Goal: Task Accomplishment & Management: Manage account settings

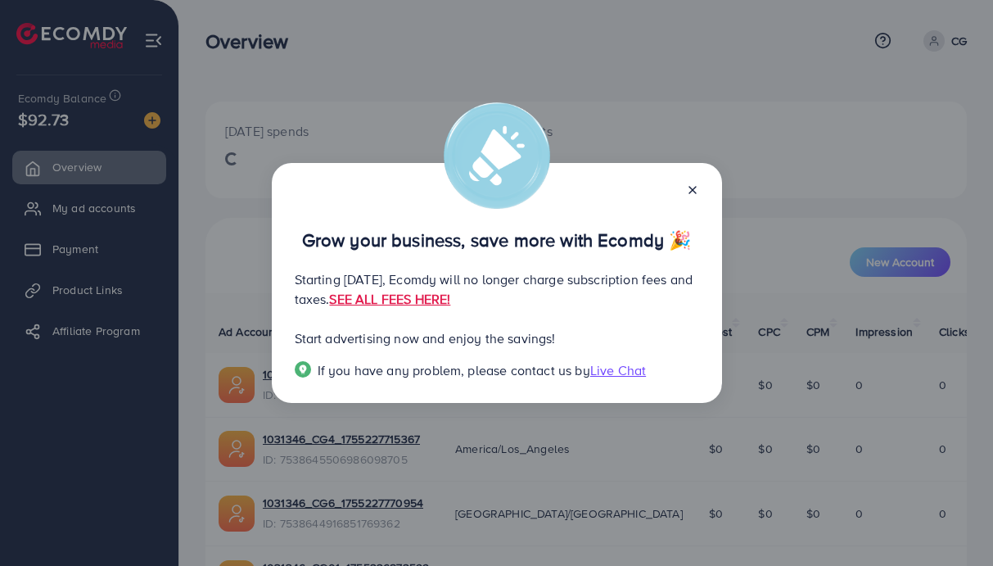
click at [844, 279] on div "Grow your business, save more with Ecomdy 🎉 Starting [DATE], Ecomdy will no lon…" at bounding box center [496, 283] width 993 height 566
click at [695, 196] on icon at bounding box center [692, 189] width 13 height 13
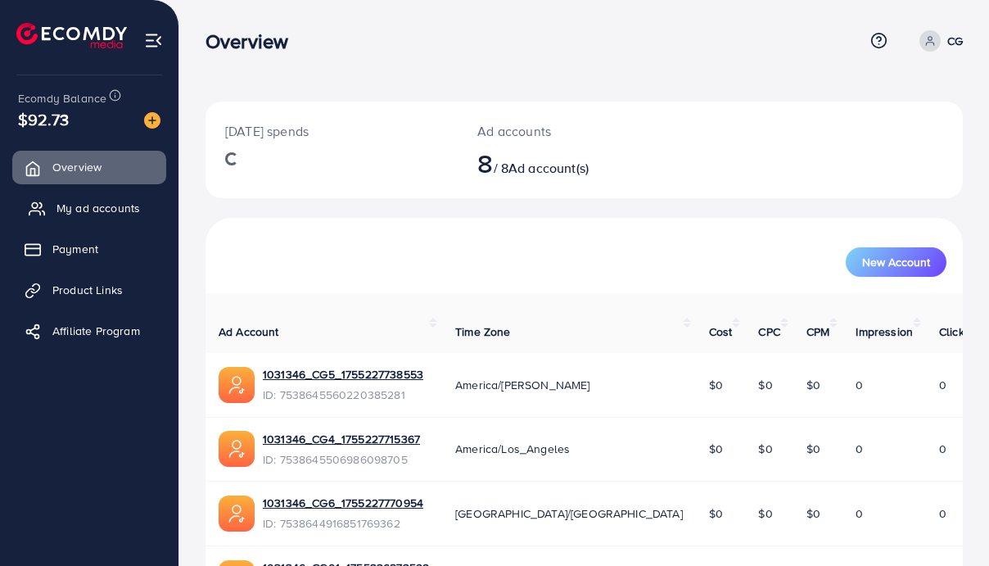
click at [87, 215] on span "My ad accounts" at bounding box center [97, 208] width 83 height 16
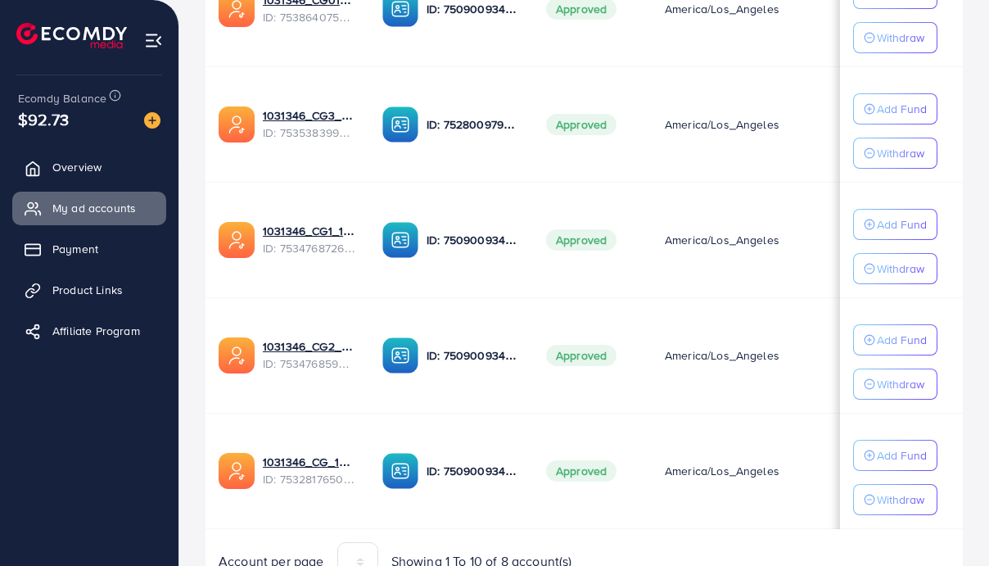
scroll to position [802, 0]
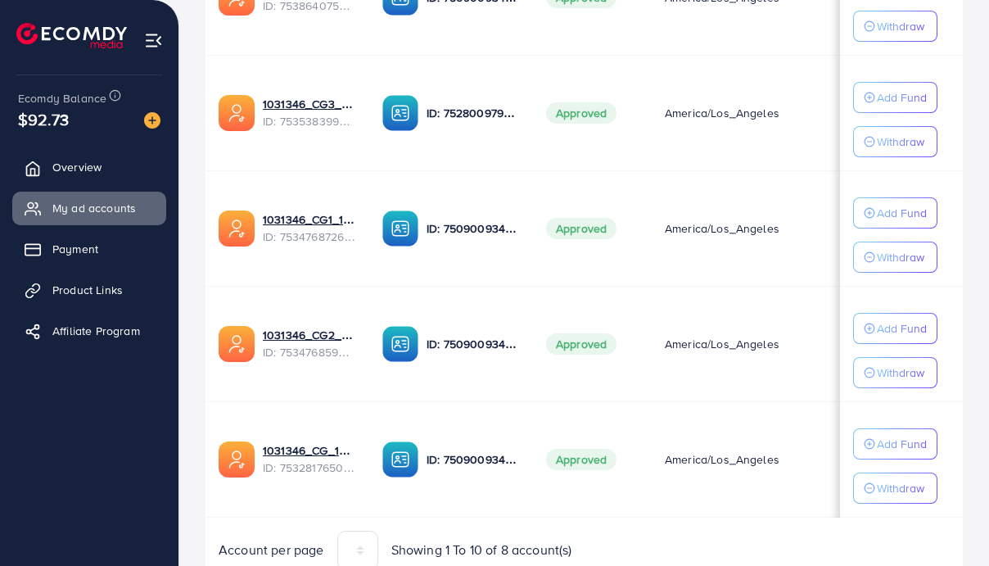
drag, startPoint x: 638, startPoint y: 521, endPoint x: 855, endPoint y: 514, distance: 217.8
click at [855, 514] on div "Ad Account Your BC ID Ad Account Status Time Zone Cost Balance Auto top-up Thre…" at bounding box center [583, 48] width 757 height 1041
click at [770, 515] on td "America/Los_Angeles" at bounding box center [779, 458] width 254 height 115
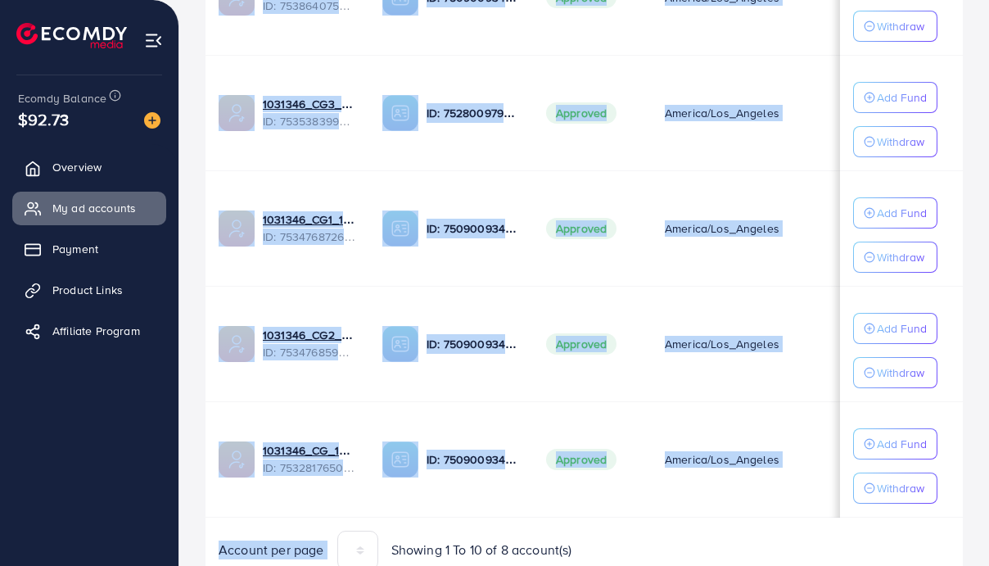
drag, startPoint x: 740, startPoint y: 521, endPoint x: 880, endPoint y: 518, distance: 140.0
click at [880, 518] on div "Ad Account Your BC ID Ad Account Status Time Zone Cost Balance Auto top-up Thre…" at bounding box center [583, 48] width 757 height 1041
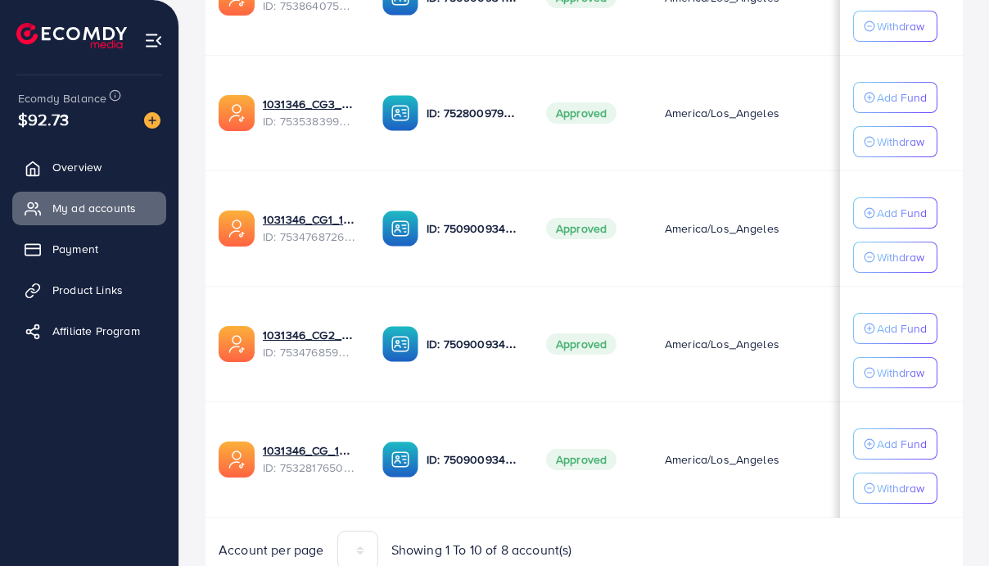
click at [718, 495] on td "America/Los_Angeles" at bounding box center [779, 458] width 254 height 115
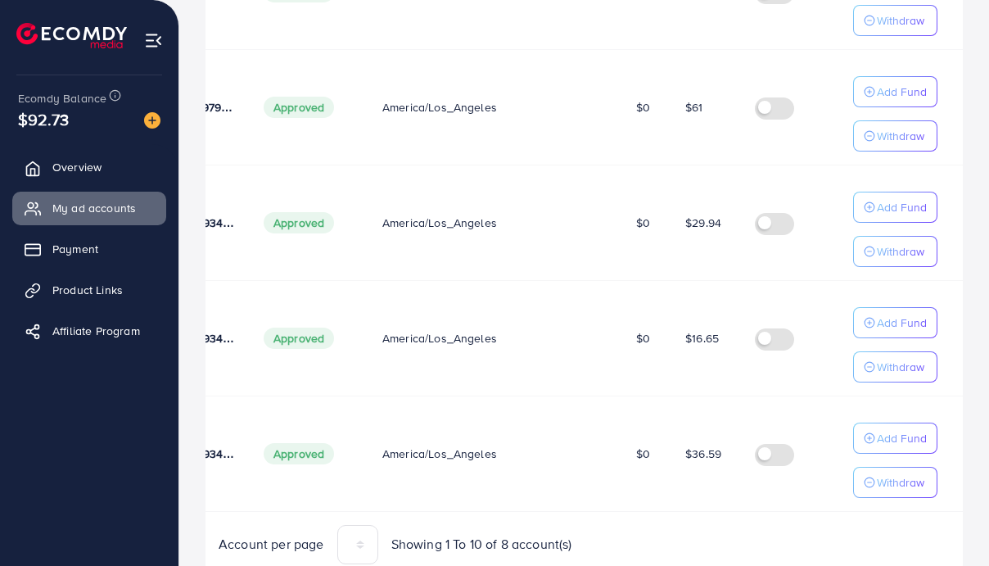
scroll to position [809, 0]
click at [891, 317] on p "Add Fund" at bounding box center [902, 322] width 50 height 20
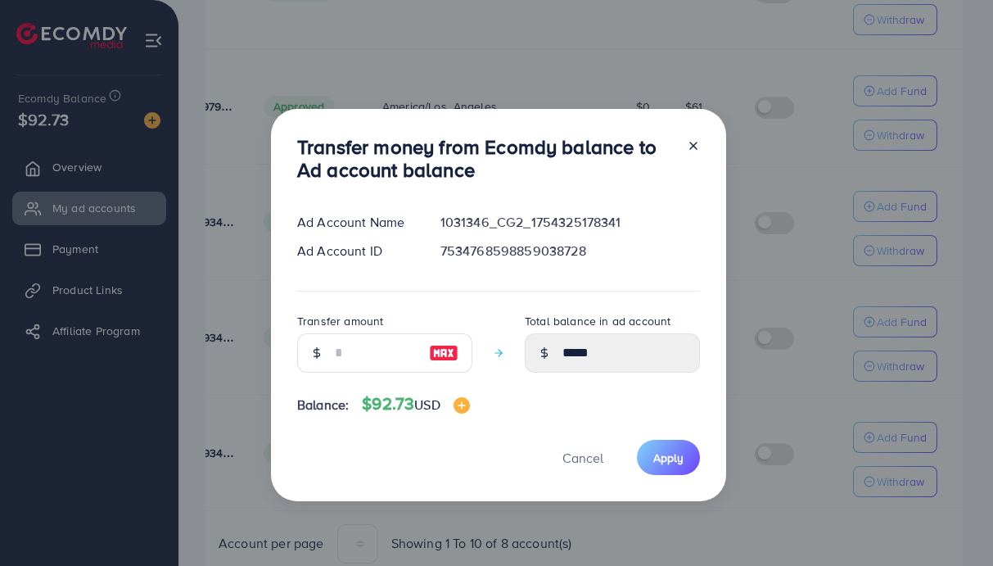
click at [331, 358] on div at bounding box center [316, 352] width 38 height 39
click at [349, 350] on input "number" at bounding box center [376, 352] width 82 height 39
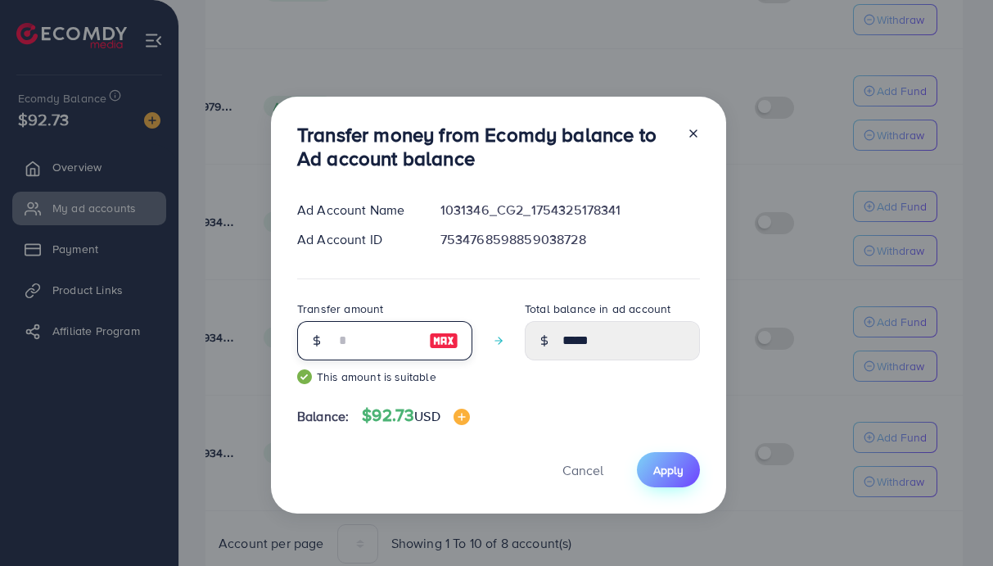
type input "**"
click at [671, 475] on span "Apply" at bounding box center [668, 470] width 30 height 16
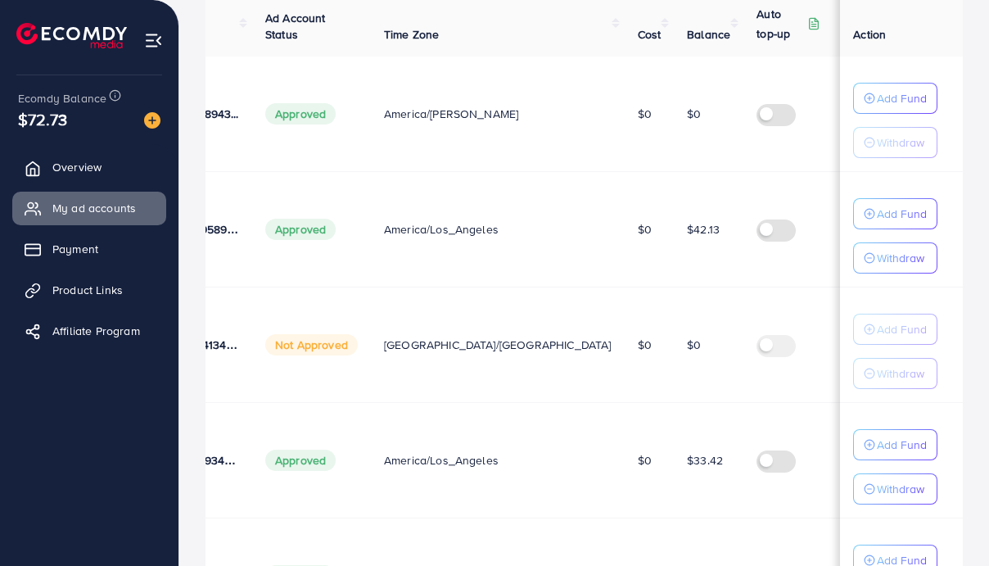
scroll to position [0, 282]
click at [895, 107] on p "Add Fund" at bounding box center [902, 98] width 50 height 20
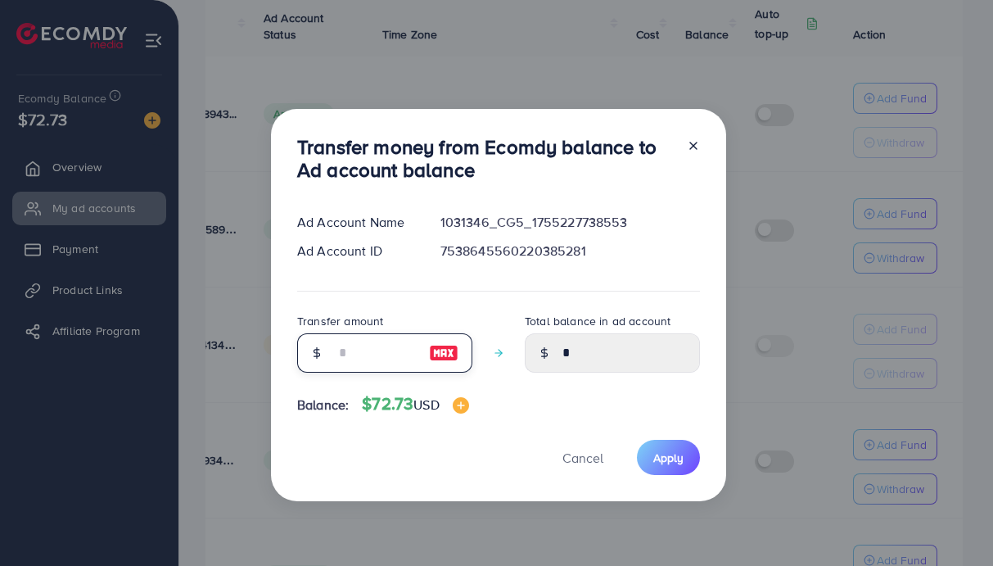
click at [391, 349] on input "number" at bounding box center [376, 352] width 82 height 39
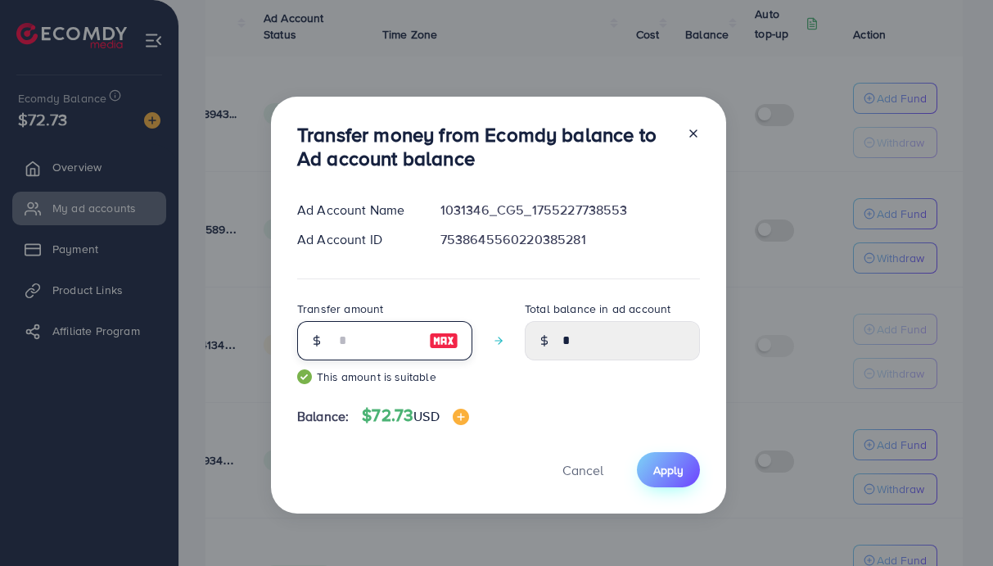
type input "**"
click at [678, 477] on button "Apply" at bounding box center [668, 469] width 63 height 35
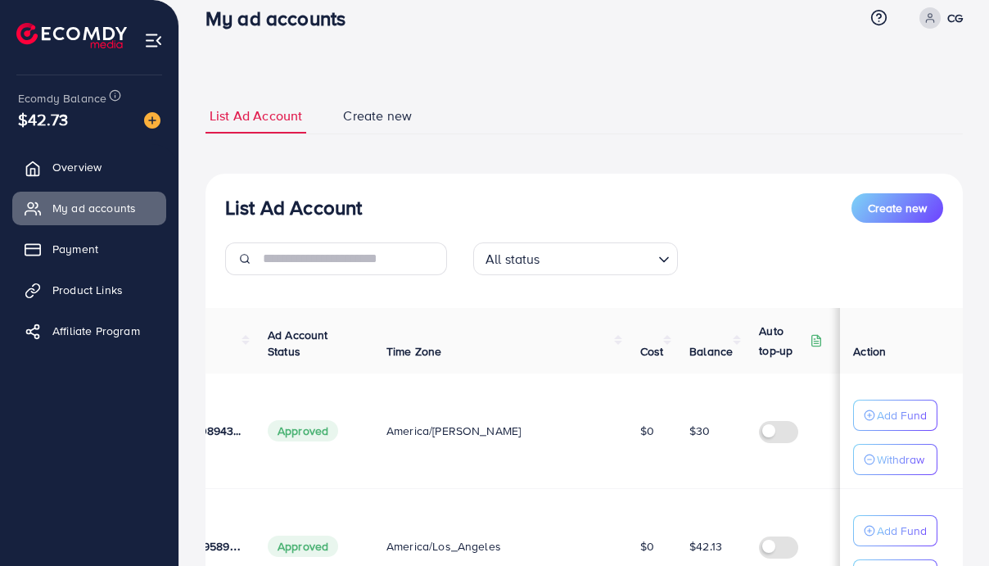
scroll to position [0, 0]
